Goal: Transaction & Acquisition: Download file/media

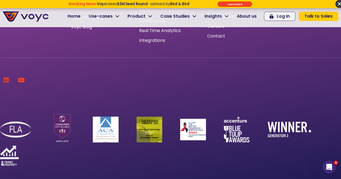
scroll to position [1326, 0]
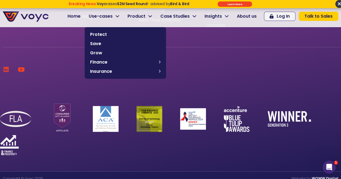
click at [119, 15] on icon at bounding box center [117, 16] width 4 height 5
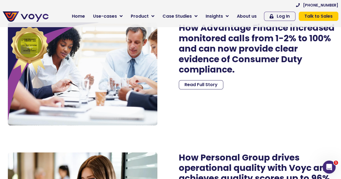
scroll to position [1220, 0]
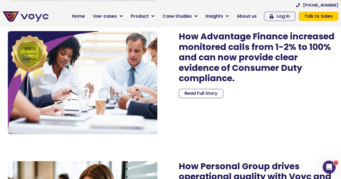
click at [200, 95] on span "Read Full Story" at bounding box center [200, 93] width 33 height 4
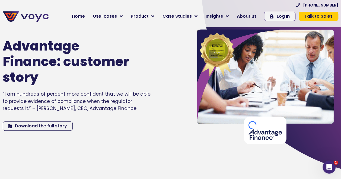
scroll to position [27, 0]
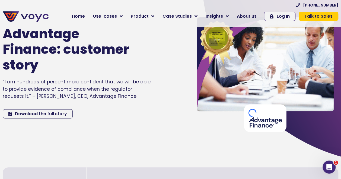
click at [57, 112] on span "Download the full story" at bounding box center [41, 113] width 52 height 4
